Goal: Information Seeking & Learning: Find specific page/section

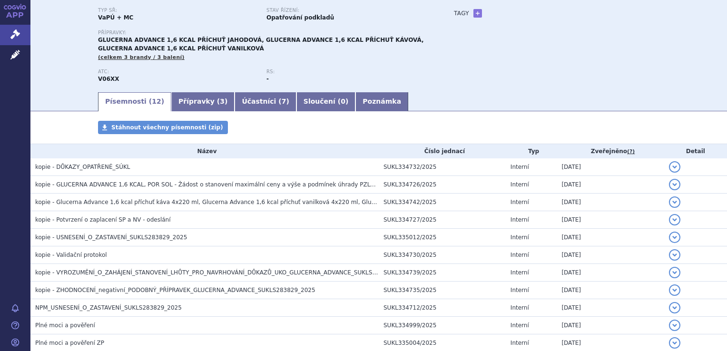
scroll to position [95, 0]
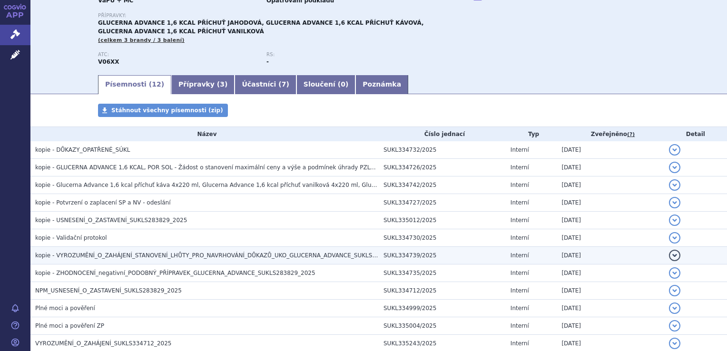
click at [304, 256] on span "kopie - VYROZUMĚNÍ_O_ZAHÁJENÍ_STANOVENÍ_LHŮTY_PRO_NAVRHOVÁNÍ_DŮKAZŮ_UKO_GLUCERN…" at bounding box center [223, 255] width 376 height 7
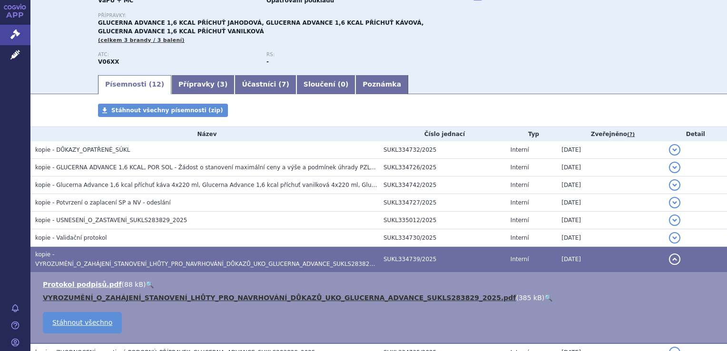
click at [272, 294] on link "VYROZUMĚNÍ_O_ZAHÁJENÍ_STANOVENÍ_LHŮTY_PRO_NAVRHOVÁNÍ_DŮKAZŮ_UKO_GLUCERNA_ADVANC…" at bounding box center [279, 298] width 473 height 8
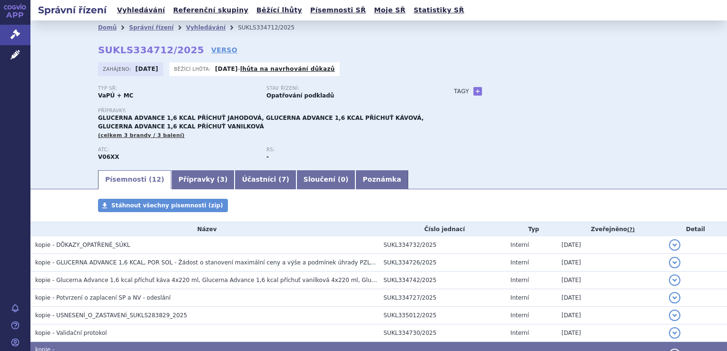
scroll to position [0, 0]
click at [139, 11] on link "Vyhledávání" at bounding box center [141, 10] width 54 height 13
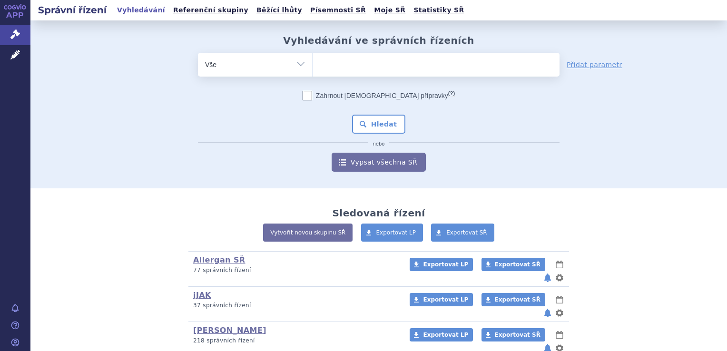
click at [356, 64] on ul at bounding box center [435, 63] width 247 height 20
click at [312, 64] on select at bounding box center [312, 64] width 0 height 24
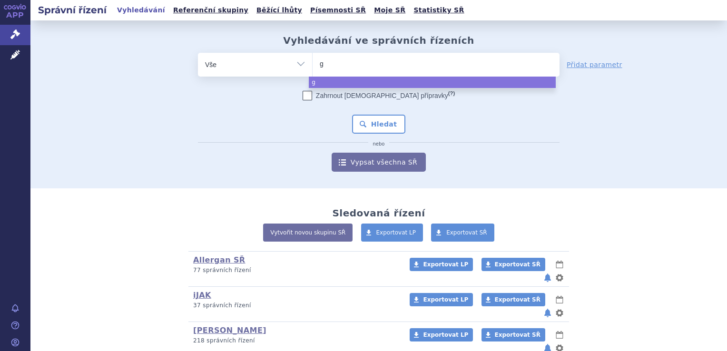
type input "gl"
type input "glu"
type input "gluce"
type input "glucer"
type input "glucerna"
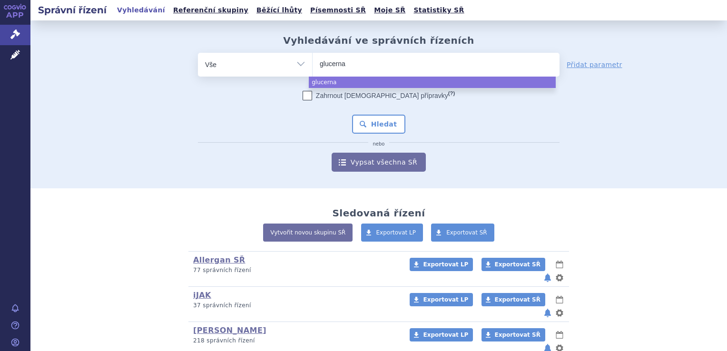
select select "glucerna"
click at [374, 125] on button "Hledat" at bounding box center [379, 124] width 54 height 19
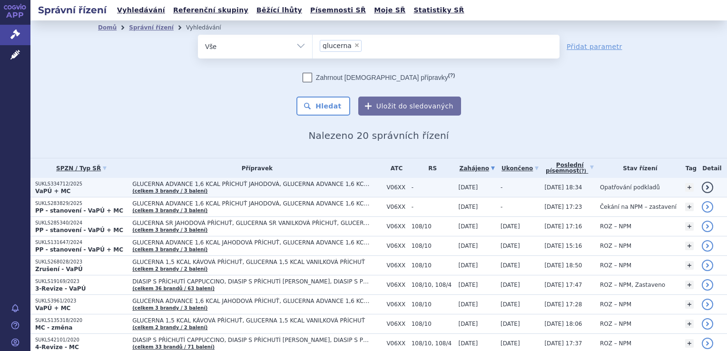
click at [60, 186] on p "SUKLS334712/2025" at bounding box center [81, 184] width 92 height 7
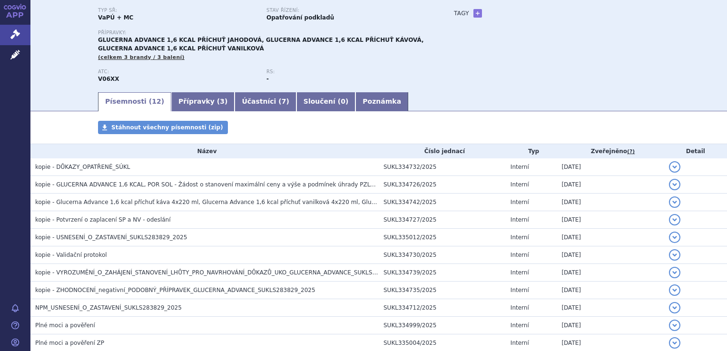
scroll to position [95, 0]
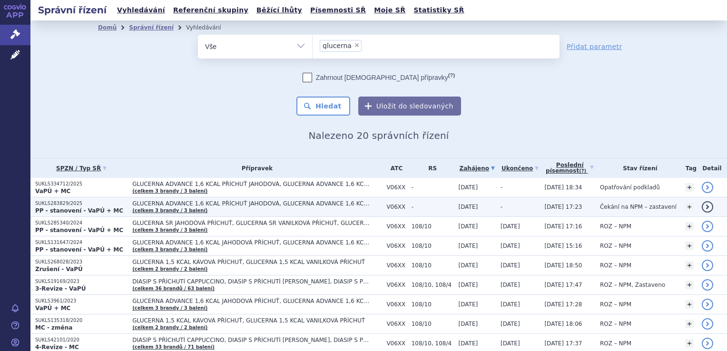
click at [161, 203] on span "GLUCERNA ADVANCE 1,6 KCAL PŘÍCHUŤ JAHODOVÁ, GLUCERNA ADVANCE 1,6 KCAL PŘÍCHUŤ K…" at bounding box center [251, 203] width 238 height 7
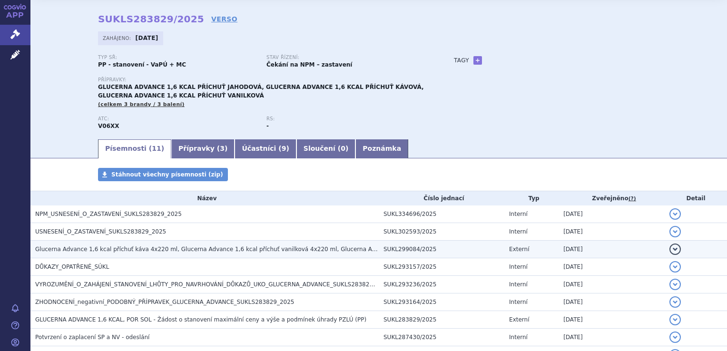
scroll to position [48, 0]
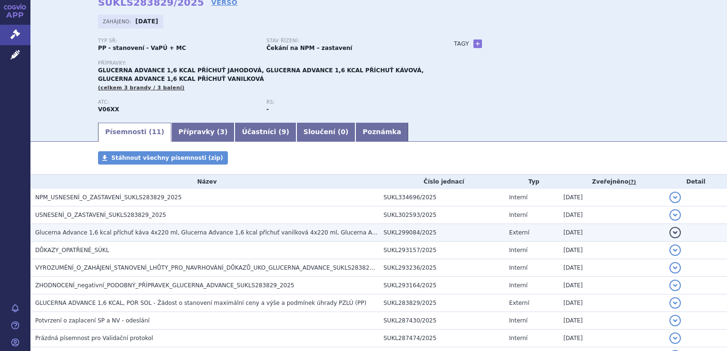
click at [249, 233] on span "Glucerna Advance 1,6 kcal příchuť káva 4x220 ml, Glucerna Advance 1,6 kcal příc…" at bounding box center [406, 232] width 742 height 7
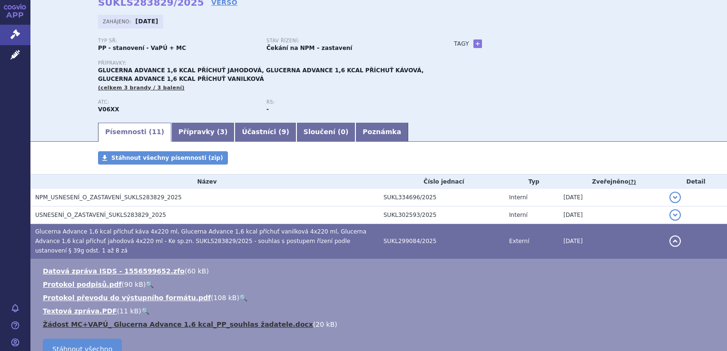
click at [193, 320] on link "Žádost MC+VAPÚ_ Glucerna Advance 1,6 kcal_PP_souhlas žadatele.docx" at bounding box center [178, 324] width 270 height 8
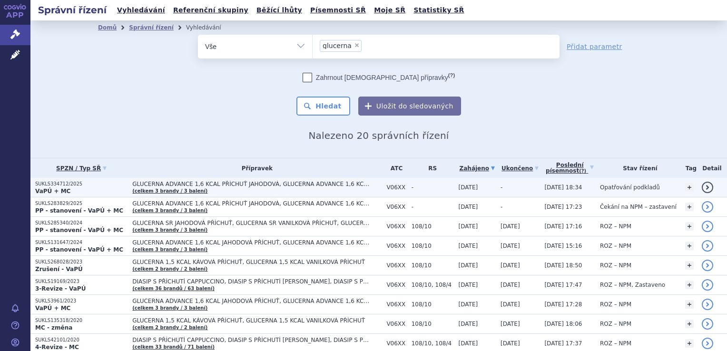
click at [59, 189] on strong "VaPÚ + MC" at bounding box center [52, 191] width 35 height 7
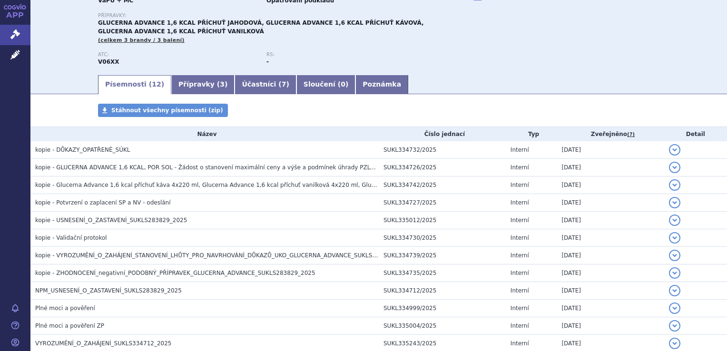
scroll to position [143, 0]
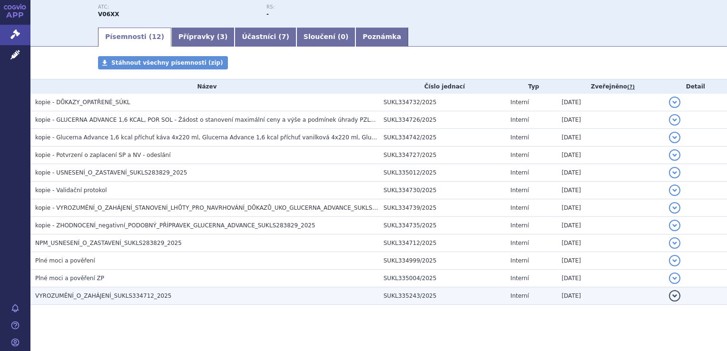
click at [122, 294] on span "VYROZUMĚNÍ_O_ZAHÁJENÍ_SUKLS334712_2025" at bounding box center [103, 295] width 136 height 7
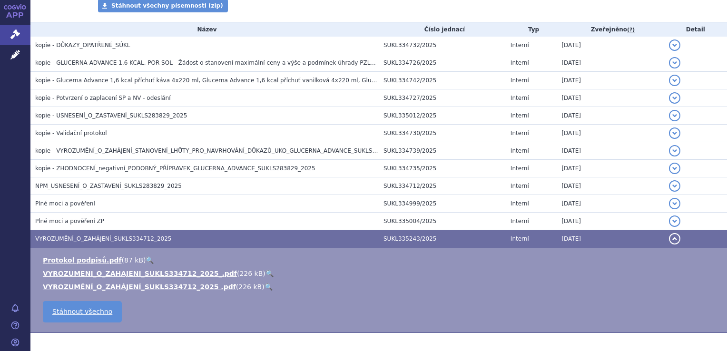
scroll to position [238, 0]
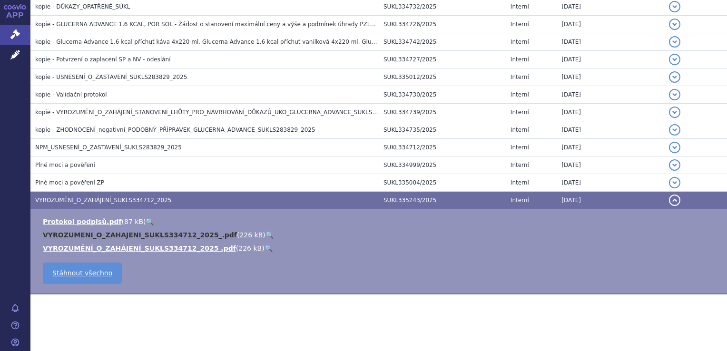
click at [166, 236] on link "VYROZUMENI_O_ZAHAJENI_SUKLS334712_2025_.pdf" at bounding box center [140, 235] width 194 height 8
click at [97, 236] on link "VYROZUMENI_O_ZAHAJENI_SUKLS334712_2025_.pdf" at bounding box center [140, 235] width 194 height 8
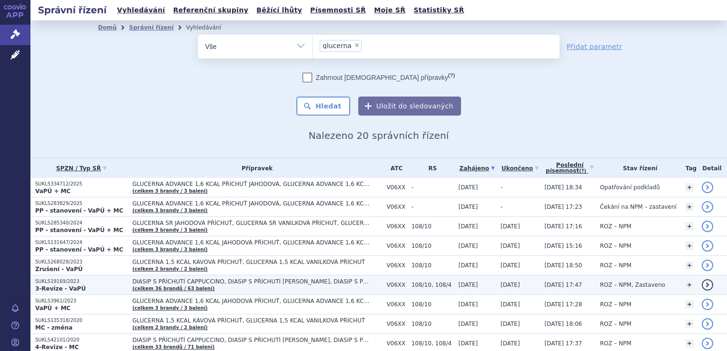
click at [60, 282] on p "SUKLS19169/2023" at bounding box center [81, 281] width 92 height 7
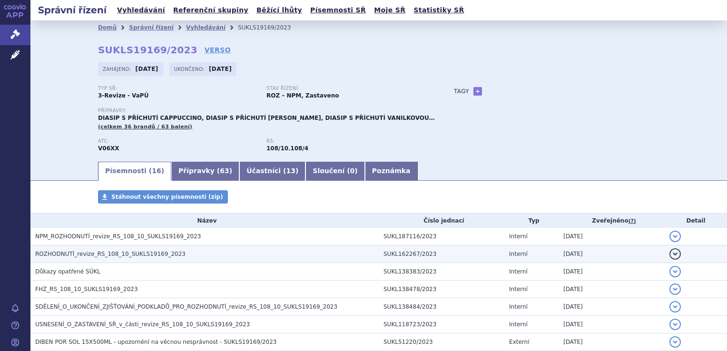
click at [107, 253] on span "ROZHODNUTÍ_revize_RS_108_10_SUKLS19169_2023" at bounding box center [110, 254] width 150 height 7
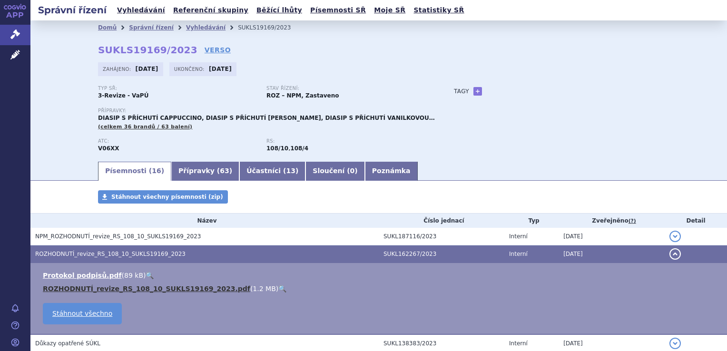
click at [111, 290] on link "ROZHODNUTÍ_revize_RS_108_10_SUKLS19169_2023.pdf" at bounding box center [146, 289] width 207 height 8
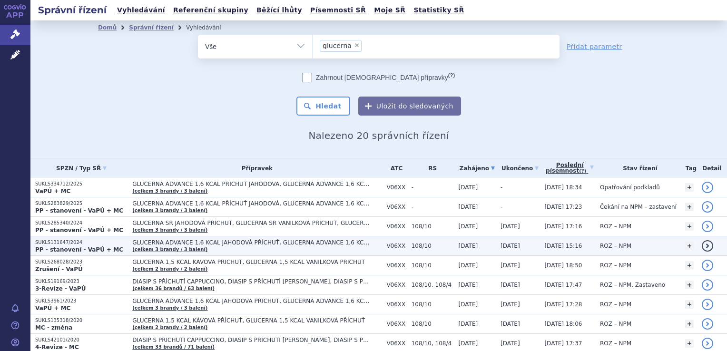
click at [157, 244] on span "GLUCERNA ADVANCE 1,6 KCAL JAHODOVÁ PŘÍCHUŤ, GLUCERNA ADVANCE 1,6 KCAL KÁVOVÁ PŘ…" at bounding box center [256, 245] width 249 height 13
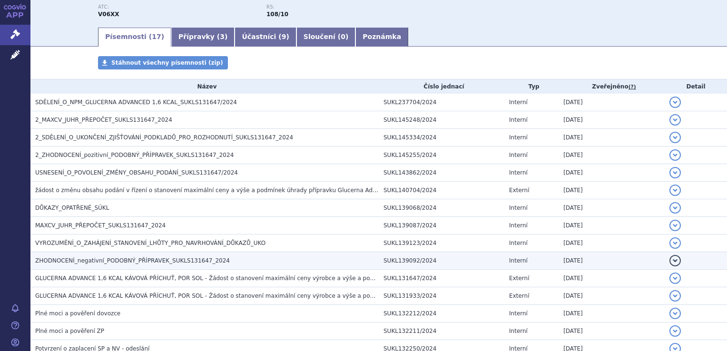
scroll to position [190, 0]
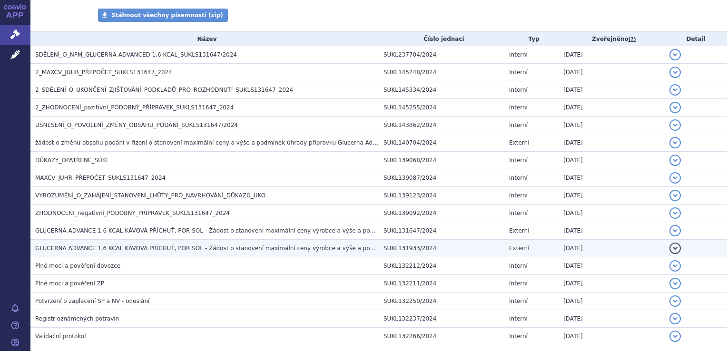
click at [159, 249] on span "GLUCERNA ADVANCE 1,6 KCAL KÁVOVÁ PŘÍCHUŤ, POR SOL - Žádost o stanovení maximáln…" at bounding box center [261, 248] width 452 height 7
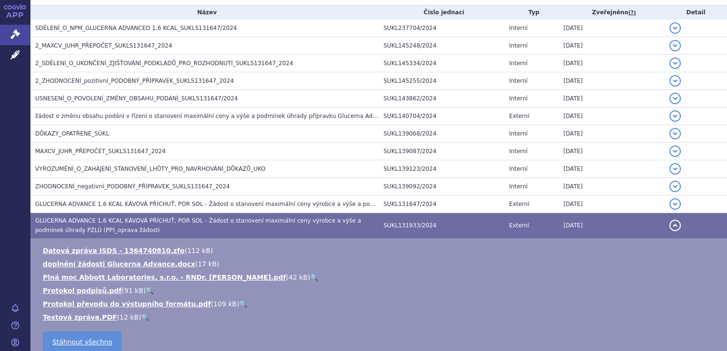
scroll to position [238, 0]
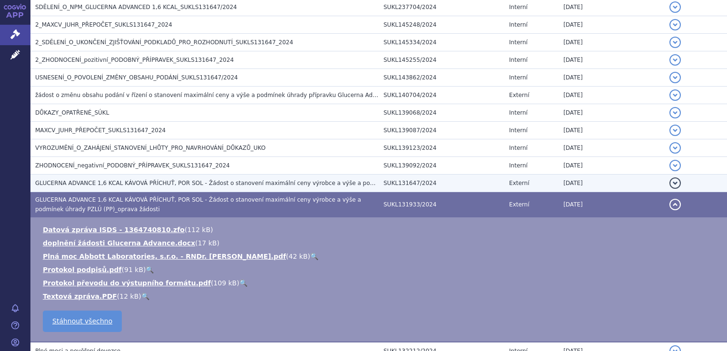
click at [204, 180] on span "GLUCERNA ADVANCE 1,6 KCAL KÁVOVÁ PŘÍCHUŤ, POR SOL - Žádost o stanovení maximáln…" at bounding box center [238, 183] width 407 height 7
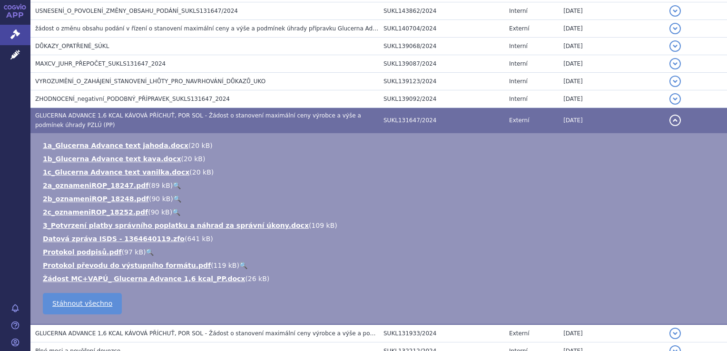
scroll to position [333, 0]
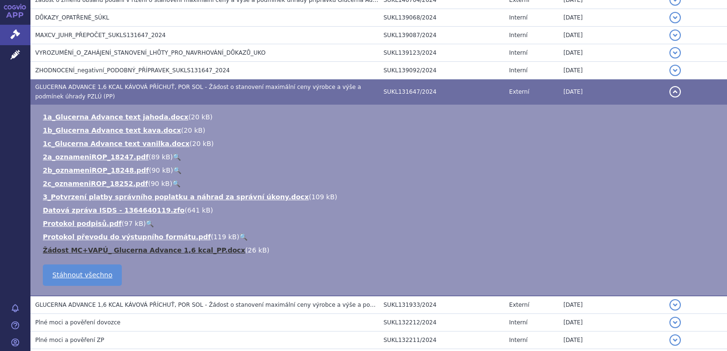
click at [162, 250] on link "Žádost MC+VAPÚ_ Glucerna Advance 1,6 kcal_PP.docx" at bounding box center [144, 250] width 202 height 8
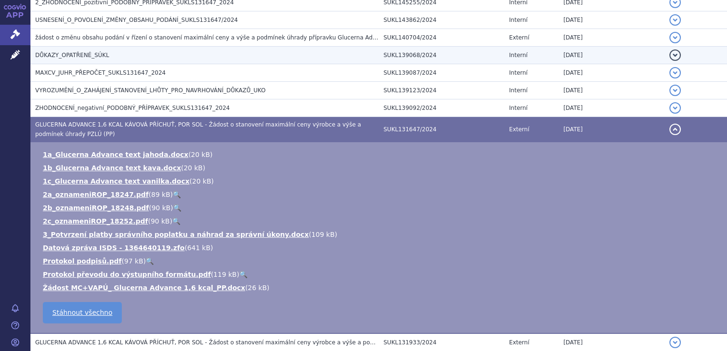
scroll to position [285, 0]
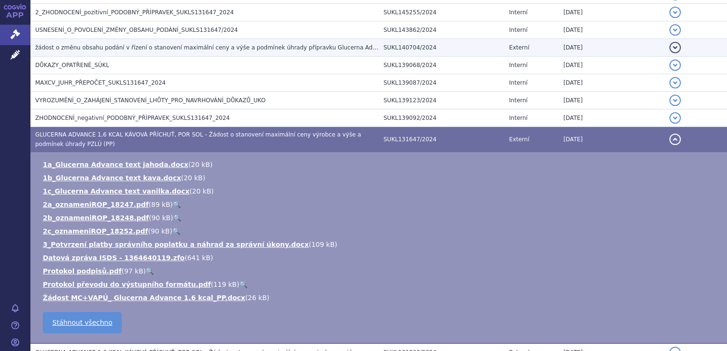
click at [108, 50] on span "žádost o změnu obsahu podání v řízení o stanovení maximální ceny a výše a podmí…" at bounding box center [269, 47] width 468 height 7
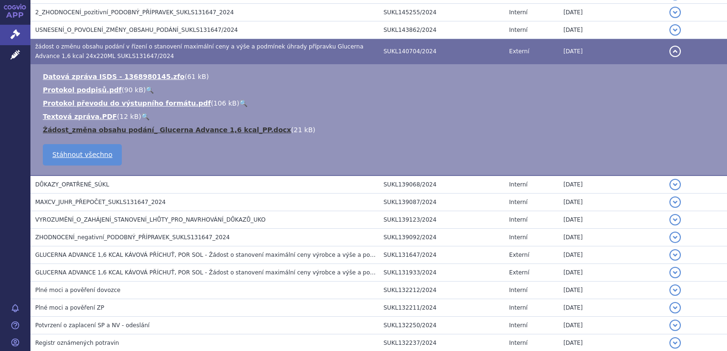
click at [123, 132] on link "Žádost_změna obsahu podání_ Glucerna Advance 1,6 kcal_PP.docx" at bounding box center [167, 130] width 248 height 8
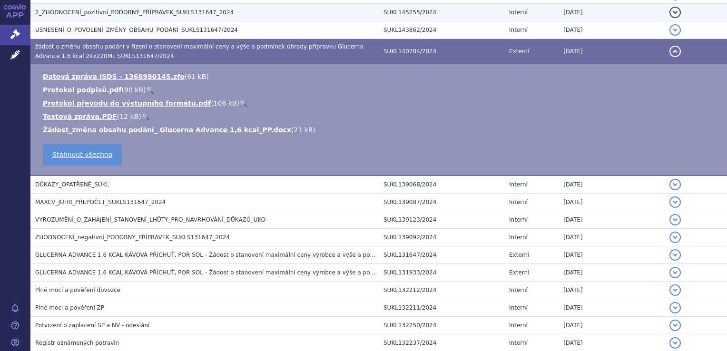
click at [696, 16] on td "detail" at bounding box center [695, 13] width 62 height 18
